Goal: Download file/media

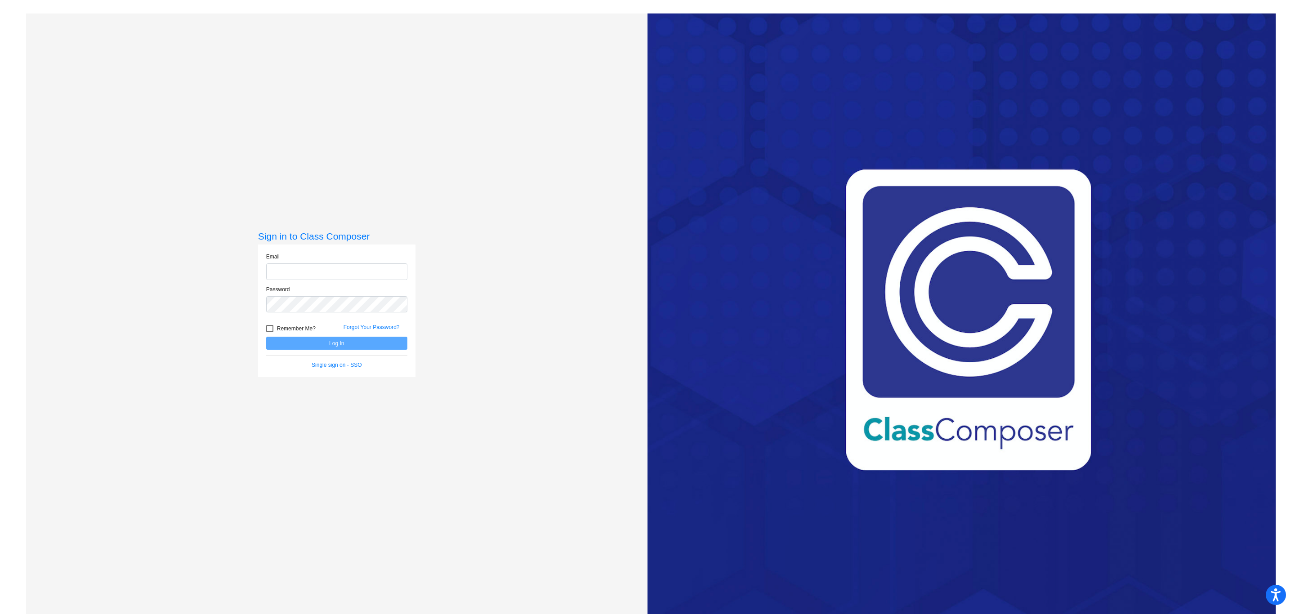
type input "[PERSON_NAME][EMAIL_ADDRESS][PERSON_NAME][DOMAIN_NAME]"
click at [336, 339] on button "Log In" at bounding box center [336, 343] width 141 height 13
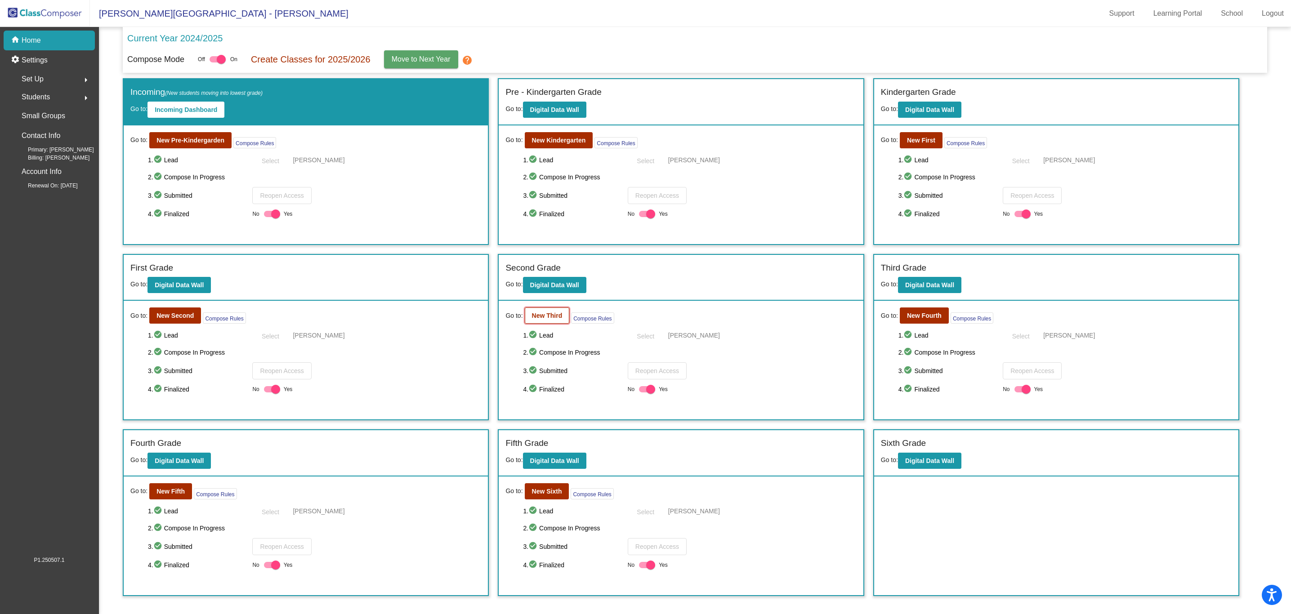
click at [548, 313] on button "New Third" at bounding box center [547, 315] width 45 height 16
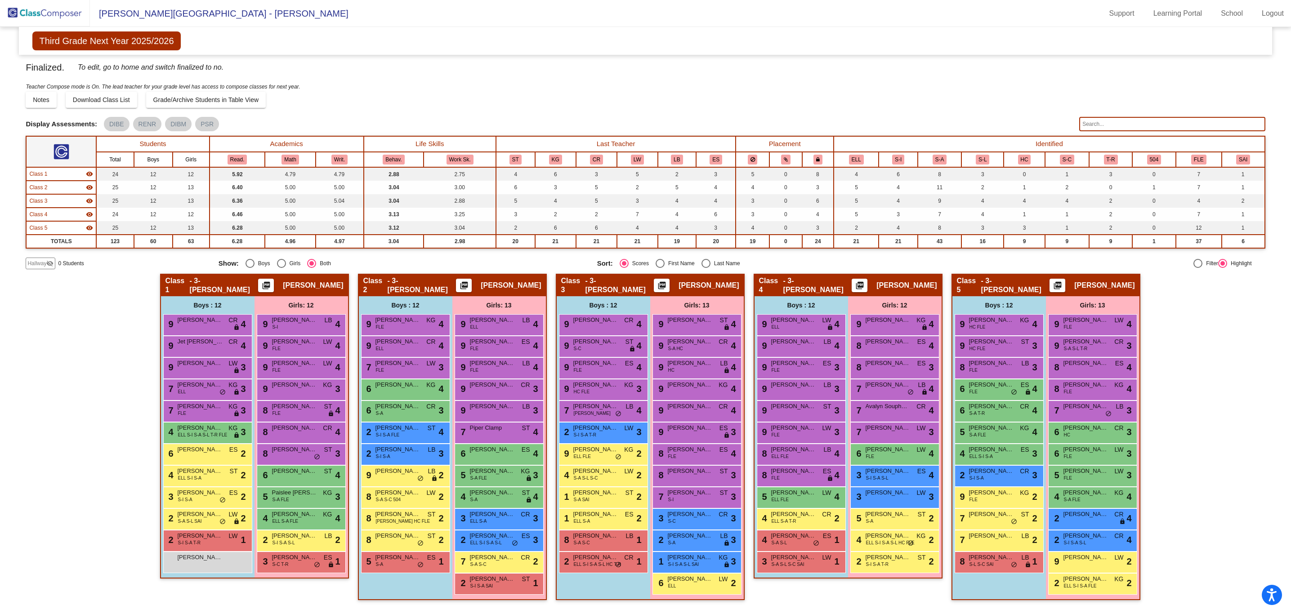
click at [76, 383] on div "Hallway - Hallway Class picture_as_pdf Add Student First Name Last Name Student…" at bounding box center [645, 441] width 1239 height 335
click at [116, 101] on span "Download Class List" at bounding box center [101, 99] width 57 height 7
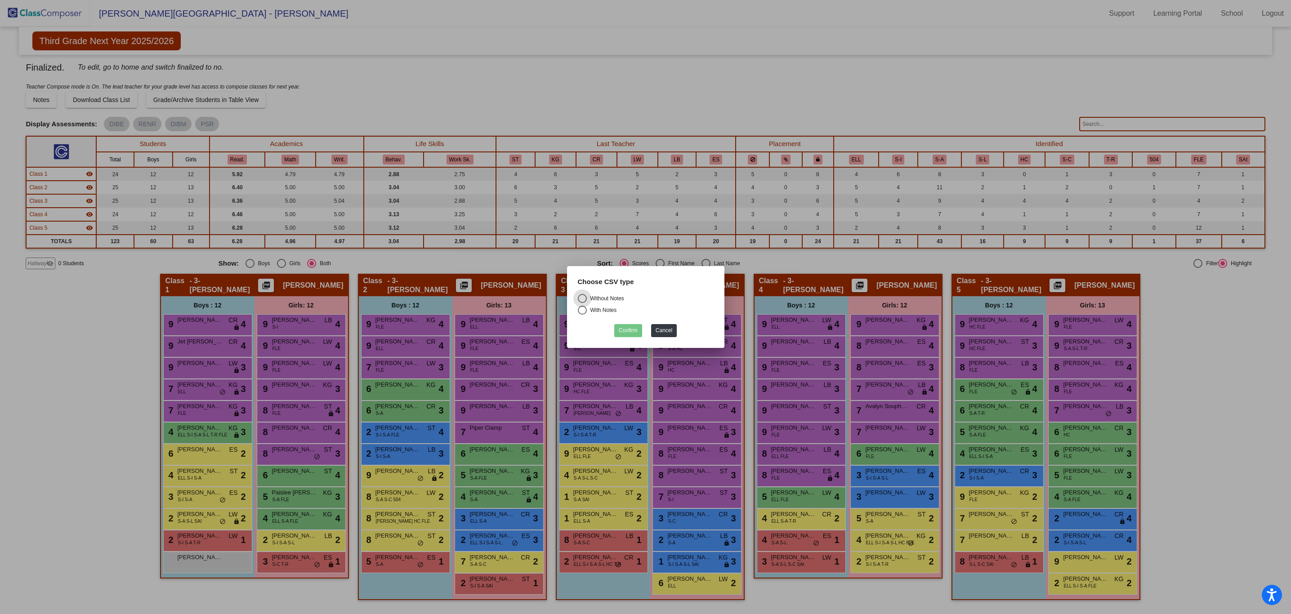
click at [580, 309] on div "Select an option" at bounding box center [582, 310] width 9 height 9
click at [582, 315] on input "With Notes" at bounding box center [582, 315] width 0 height 0
radio input "true"
click at [623, 332] on button "Confirm" at bounding box center [628, 330] width 28 height 13
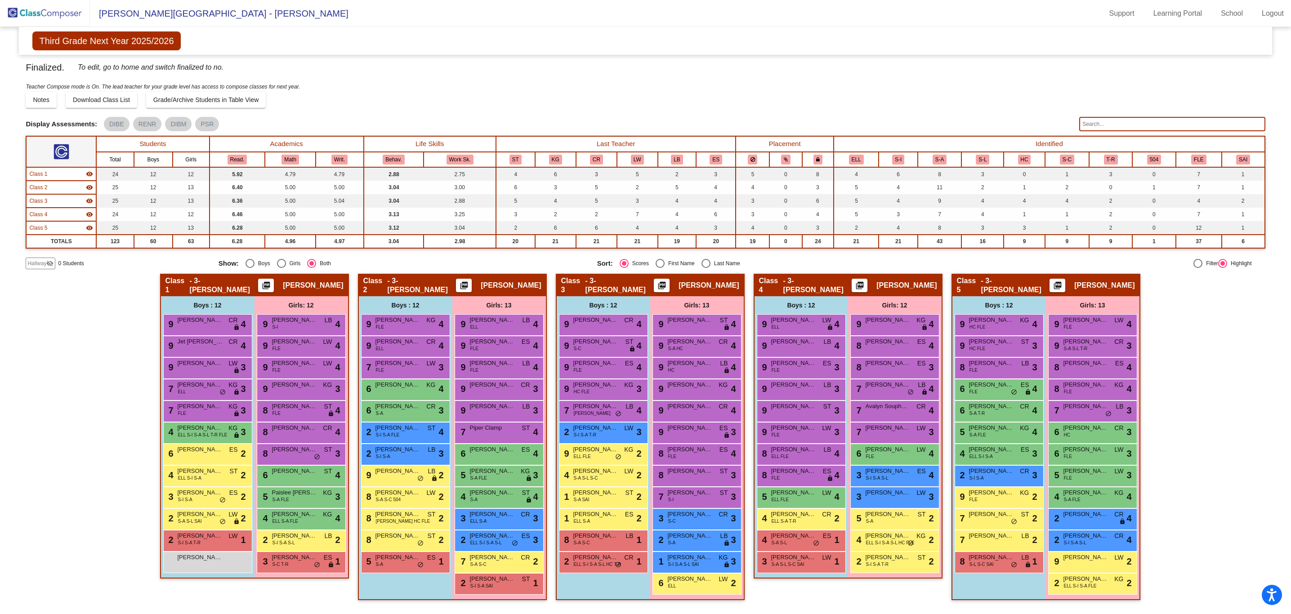
click at [975, 95] on div "Notes Download Class List Import Students Grade/Archive Students in Table View …" at bounding box center [645, 100] width 1239 height 16
